Goal: Task Accomplishment & Management: Manage account settings

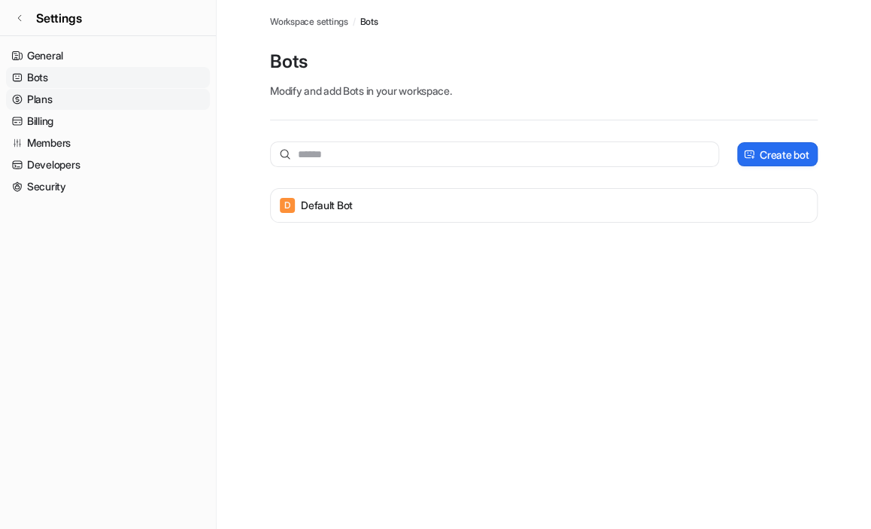
click at [66, 95] on link "Plans" at bounding box center [108, 99] width 204 height 21
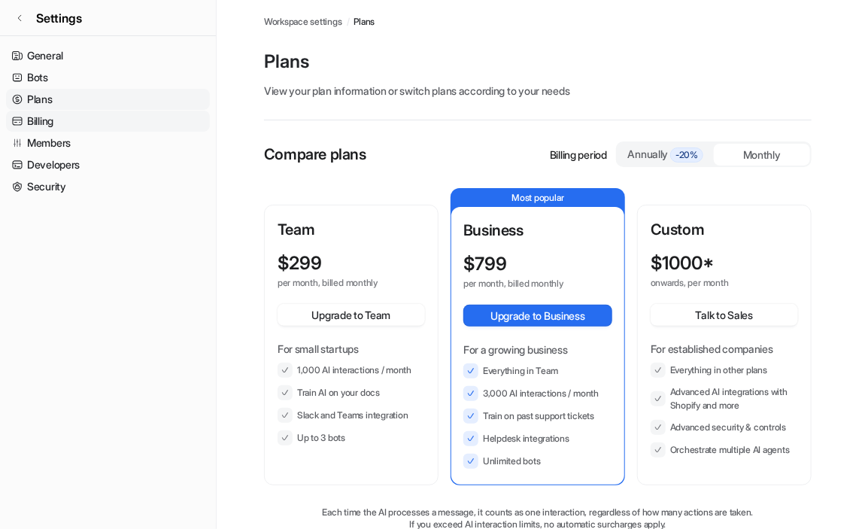
click at [81, 126] on link "Billing" at bounding box center [108, 121] width 204 height 21
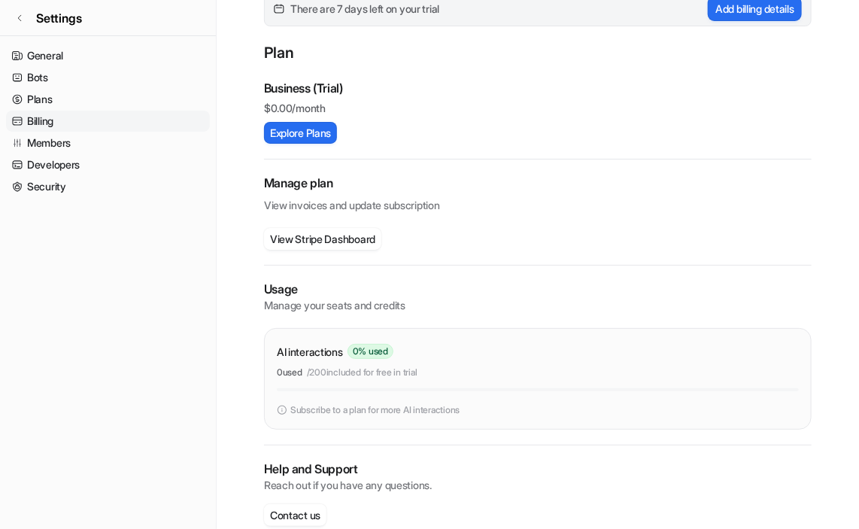
scroll to position [176, 0]
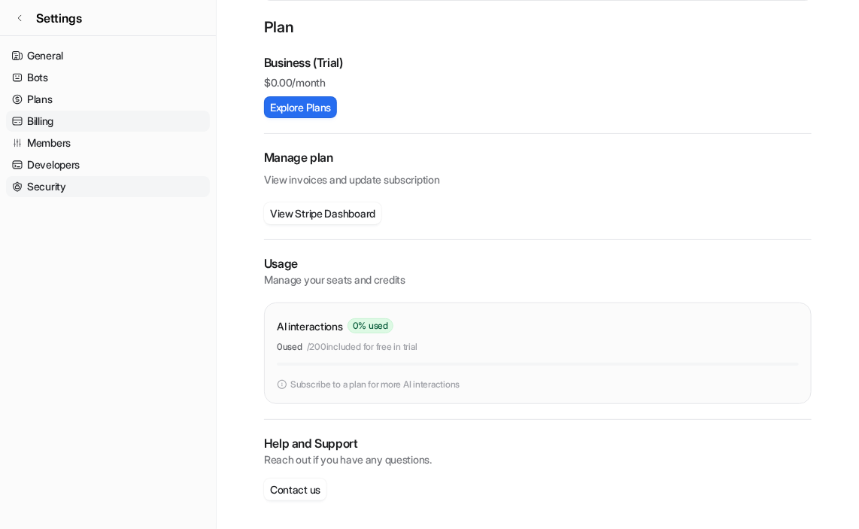
click at [42, 181] on link "Security" at bounding box center [108, 186] width 204 height 21
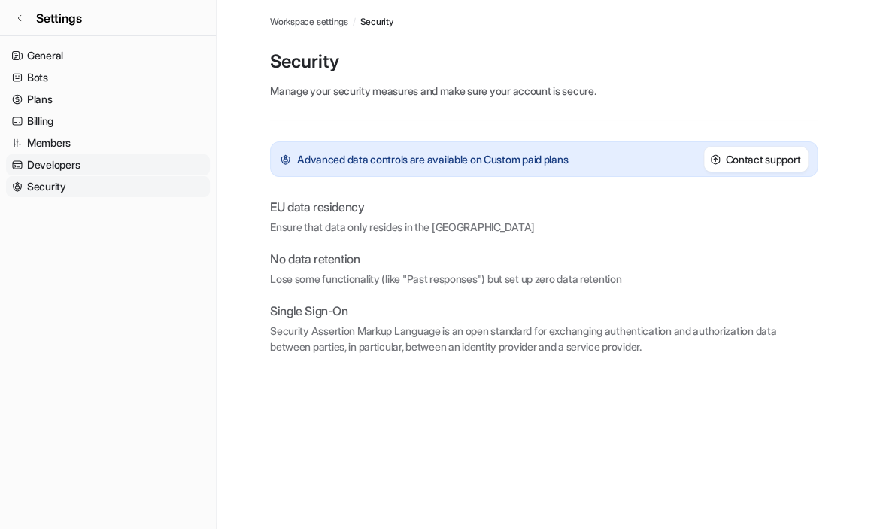
click at [44, 155] on link "Developers" at bounding box center [108, 164] width 204 height 21
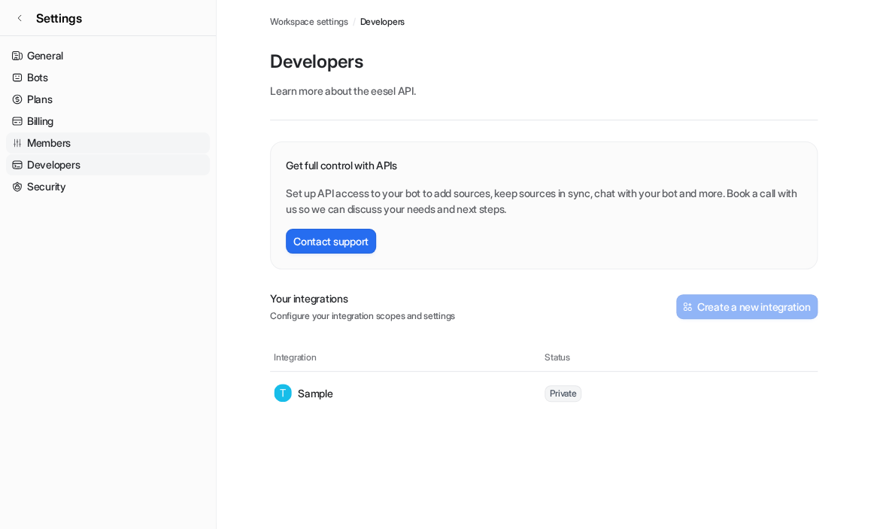
click at [44, 144] on link "Members" at bounding box center [108, 142] width 204 height 21
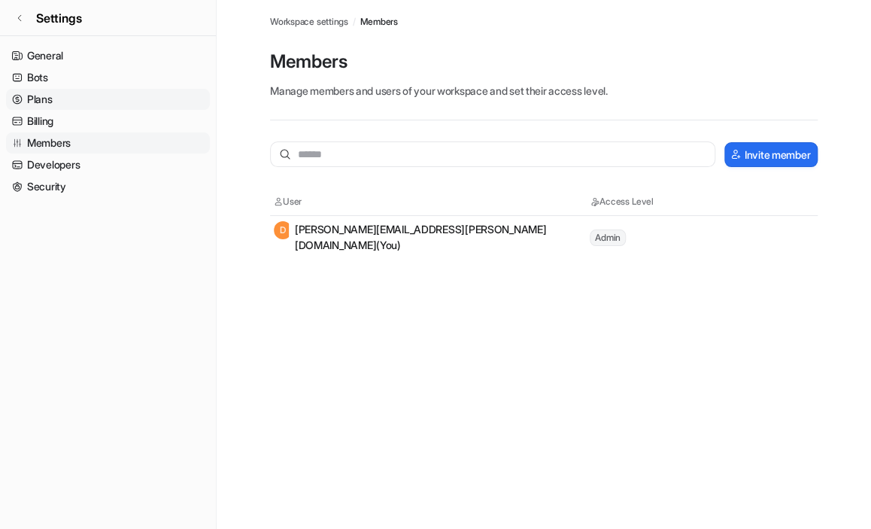
click at [48, 99] on link "Plans" at bounding box center [108, 99] width 204 height 21
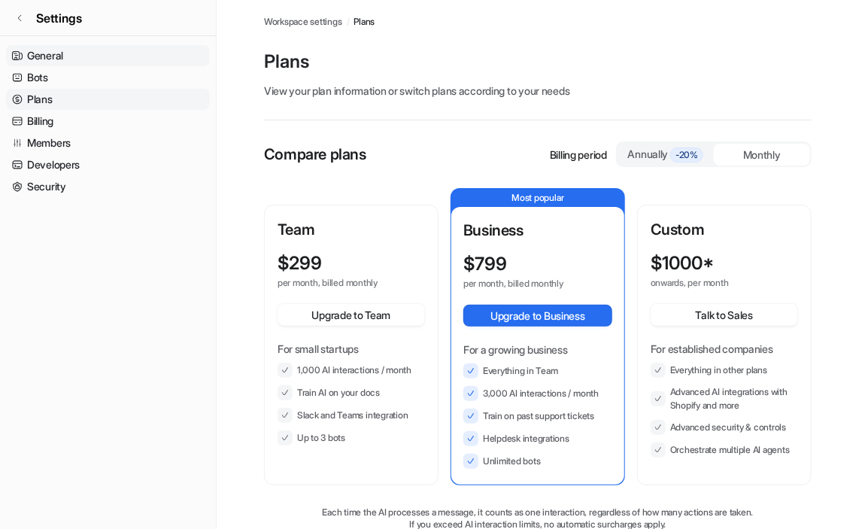
click at [53, 65] on link "General" at bounding box center [108, 55] width 204 height 21
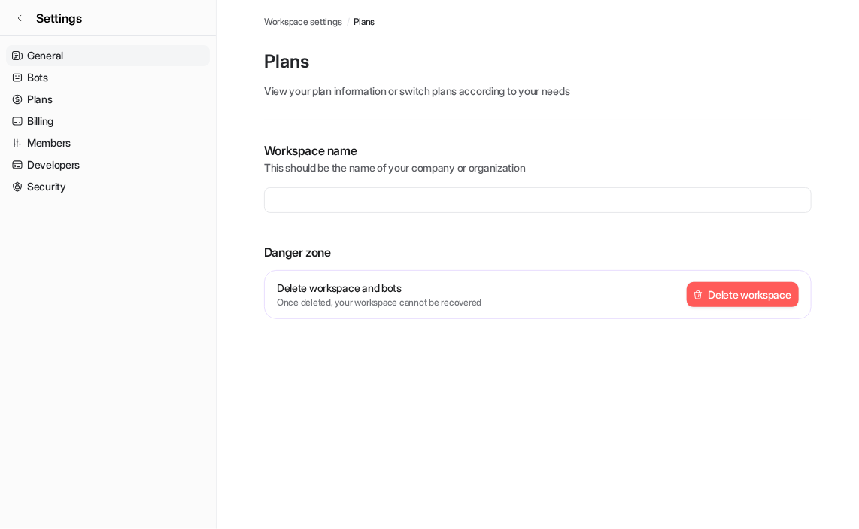
type input "**********"
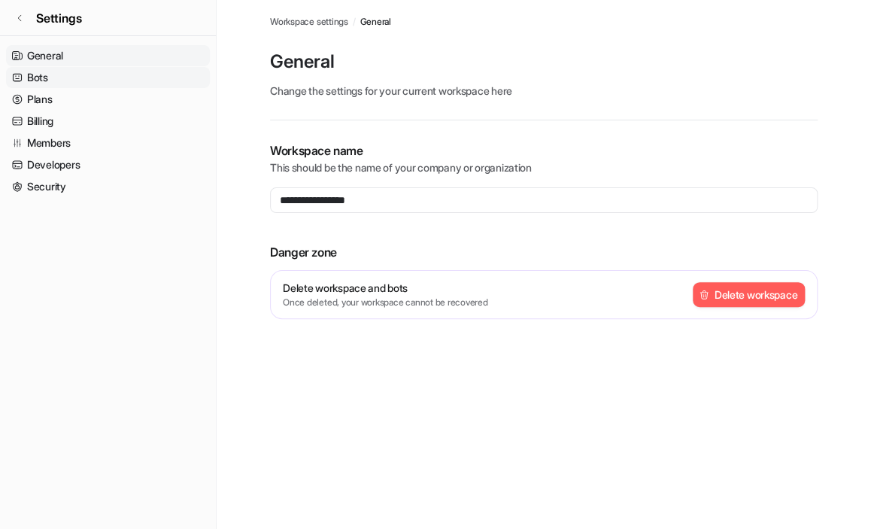
click at [58, 80] on link "Bots" at bounding box center [108, 77] width 204 height 21
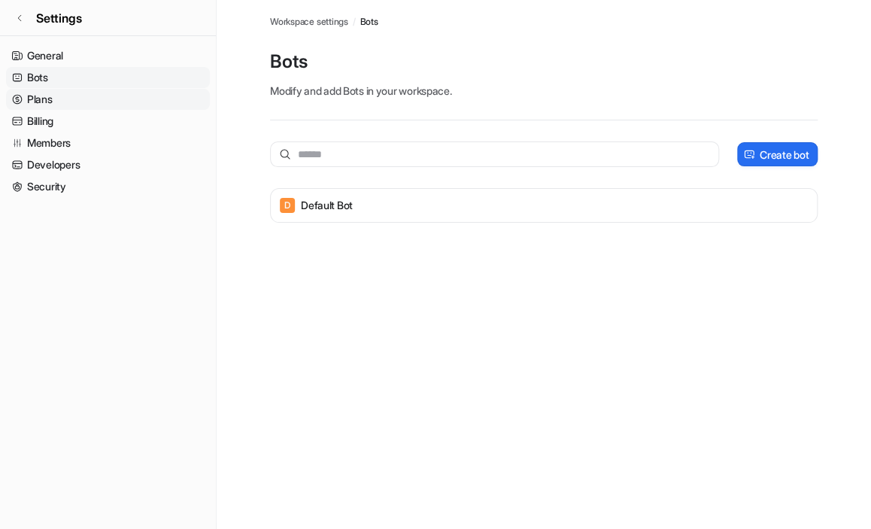
click at [59, 95] on link "Plans" at bounding box center [108, 99] width 204 height 21
